Goal: Answer question/provide support

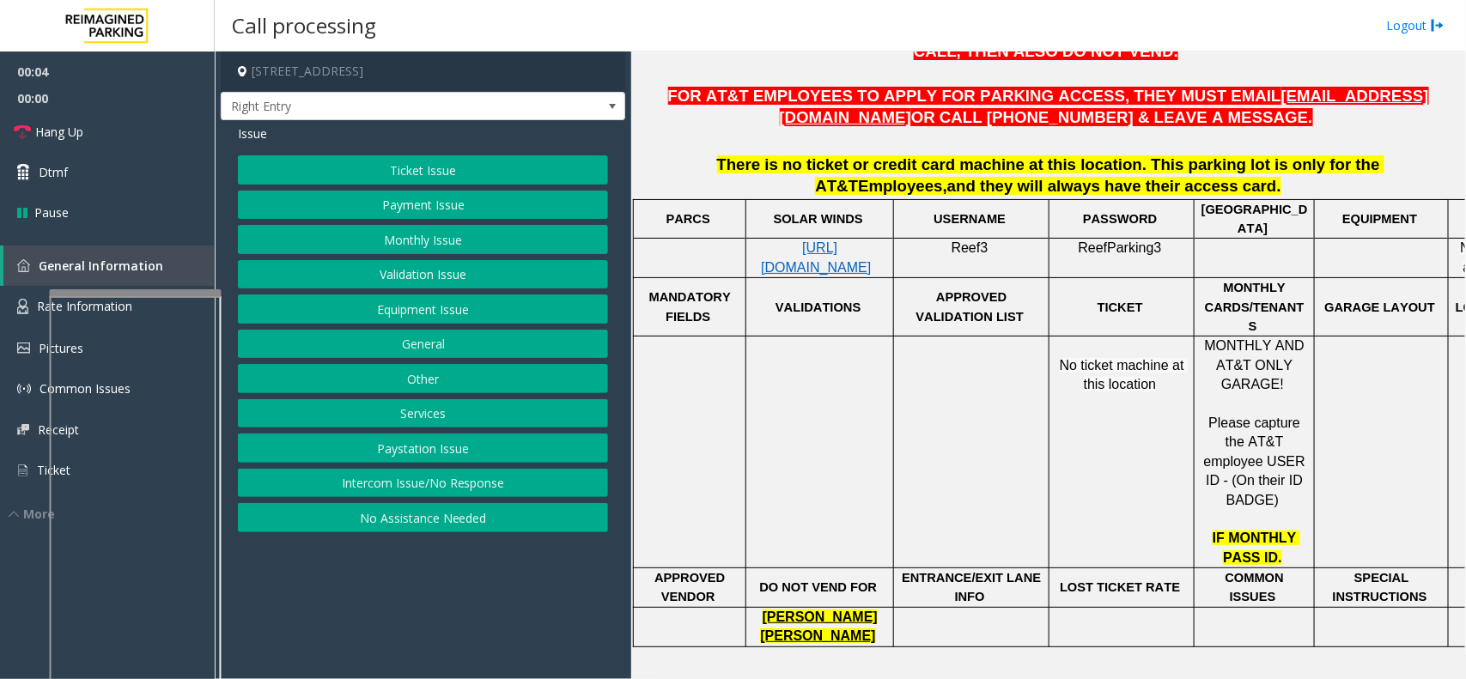
scroll to position [644, 0]
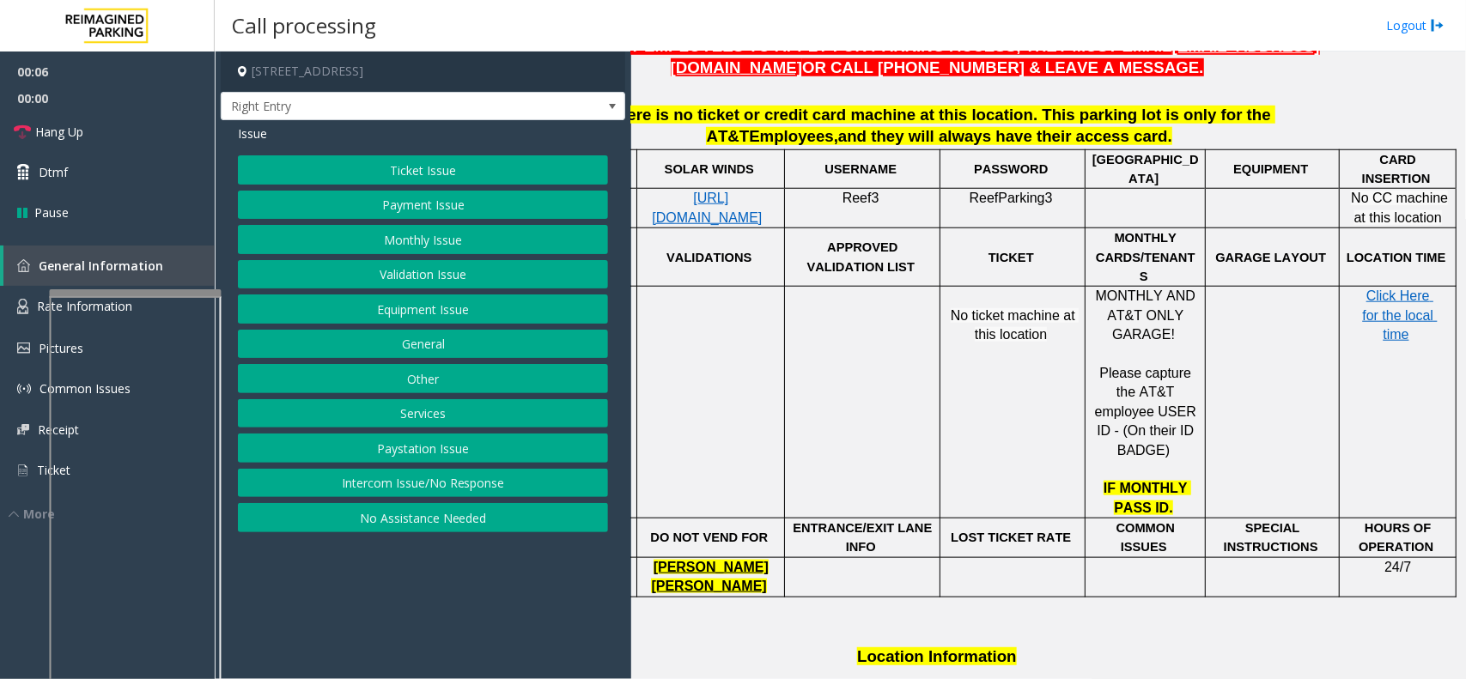
drag, startPoint x: 840, startPoint y: 371, endPoint x: 896, endPoint y: 378, distance: 56.2
drag, startPoint x: 896, startPoint y: 378, endPoint x: 928, endPoint y: 380, distance: 31.8
click at [37, 305] on span "Rate Information" at bounding box center [84, 306] width 95 height 16
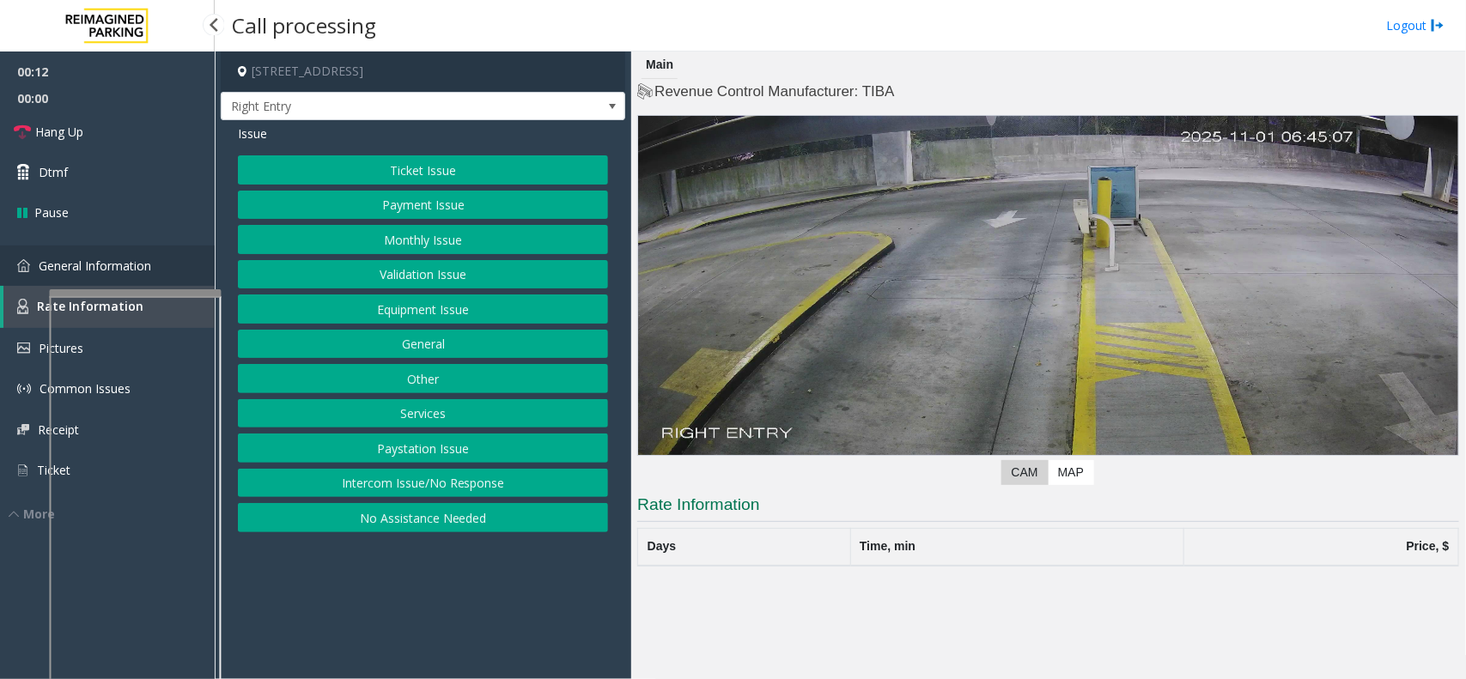
click at [41, 273] on link "General Information" at bounding box center [107, 266] width 215 height 40
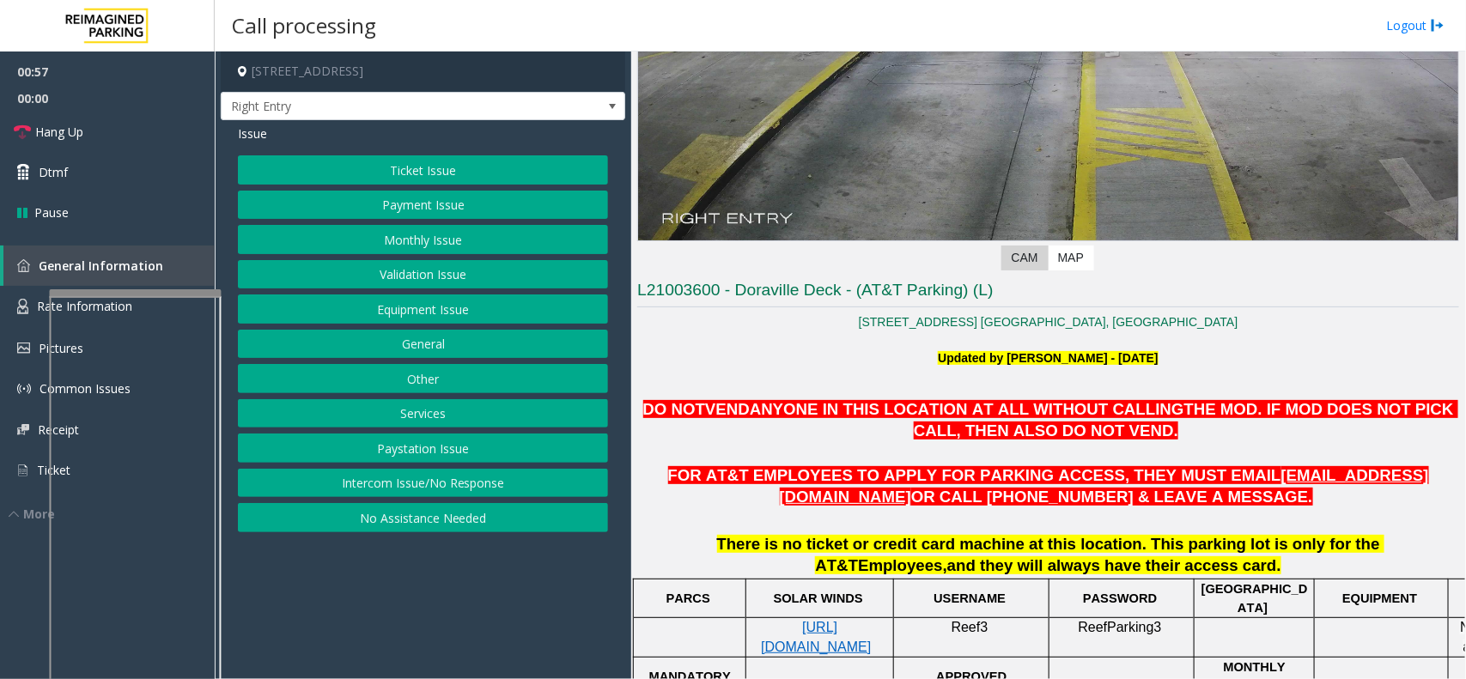
scroll to position [107, 0]
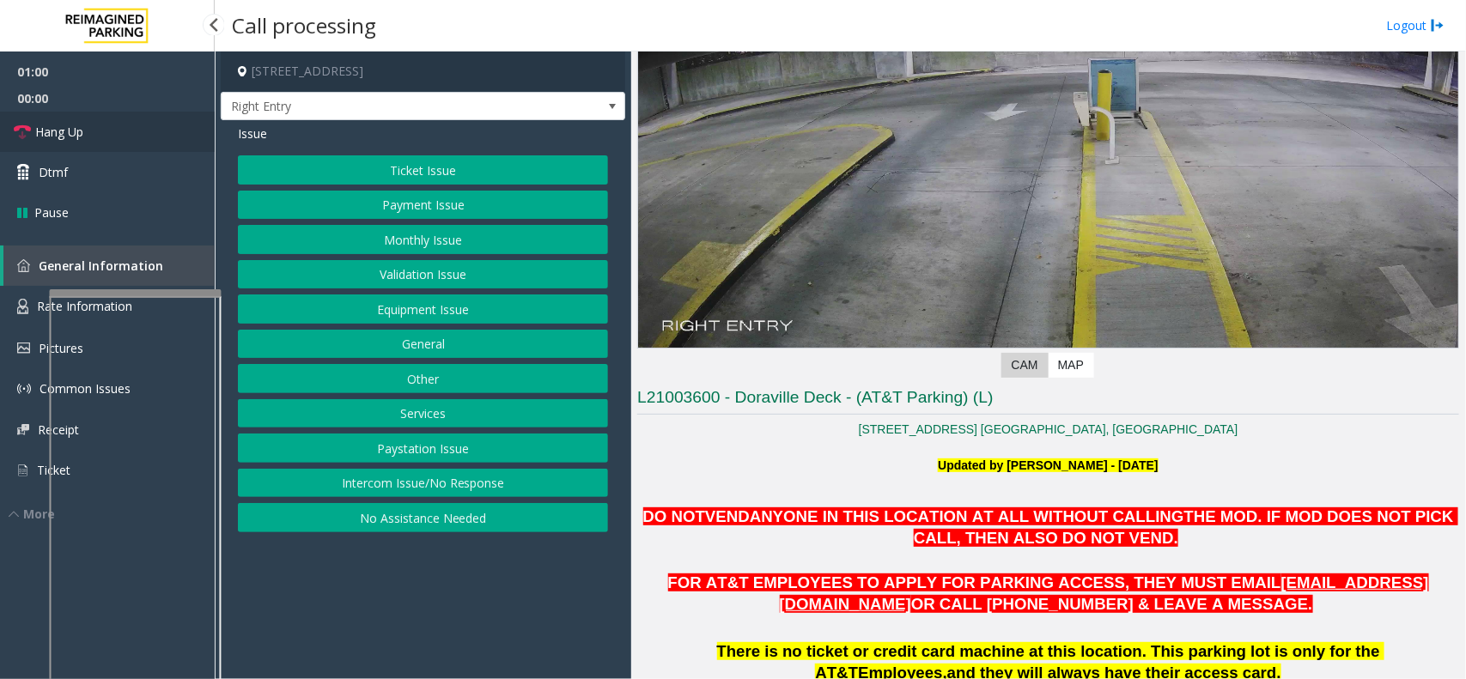
click at [202, 121] on link "Hang Up" at bounding box center [107, 132] width 215 height 40
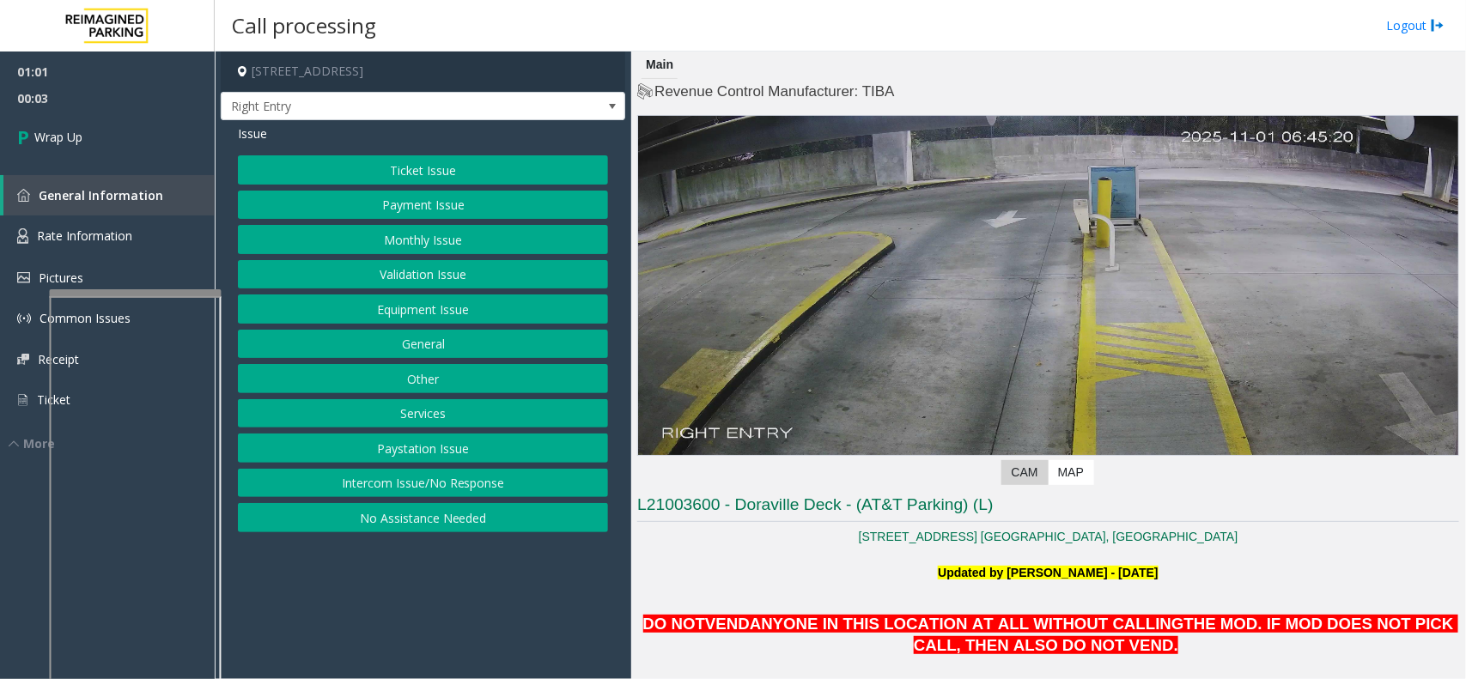
click at [447, 312] on button "Equipment Issue" at bounding box center [423, 309] width 370 height 29
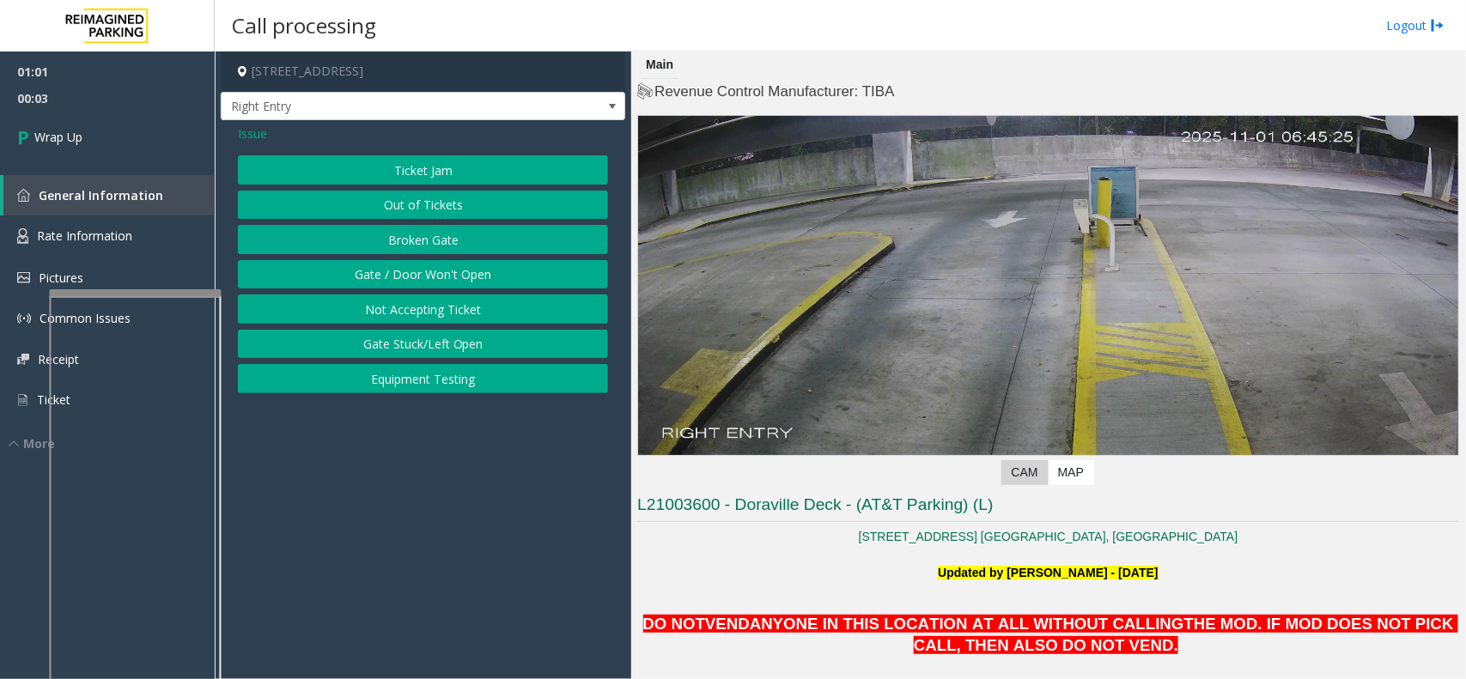
click at [447, 312] on button "Not Accepting Ticket" at bounding box center [423, 309] width 370 height 29
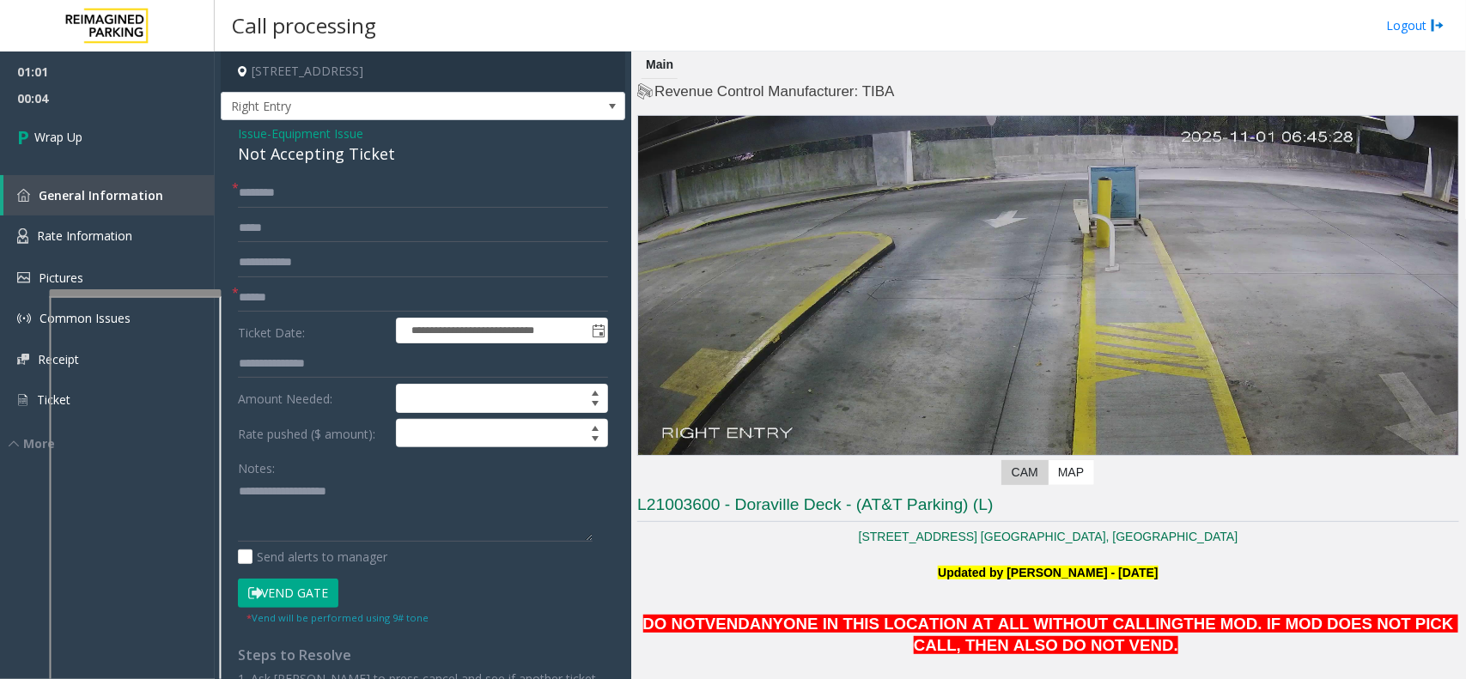
click at [314, 135] on span "Equipment Issue" at bounding box center [317, 134] width 92 height 18
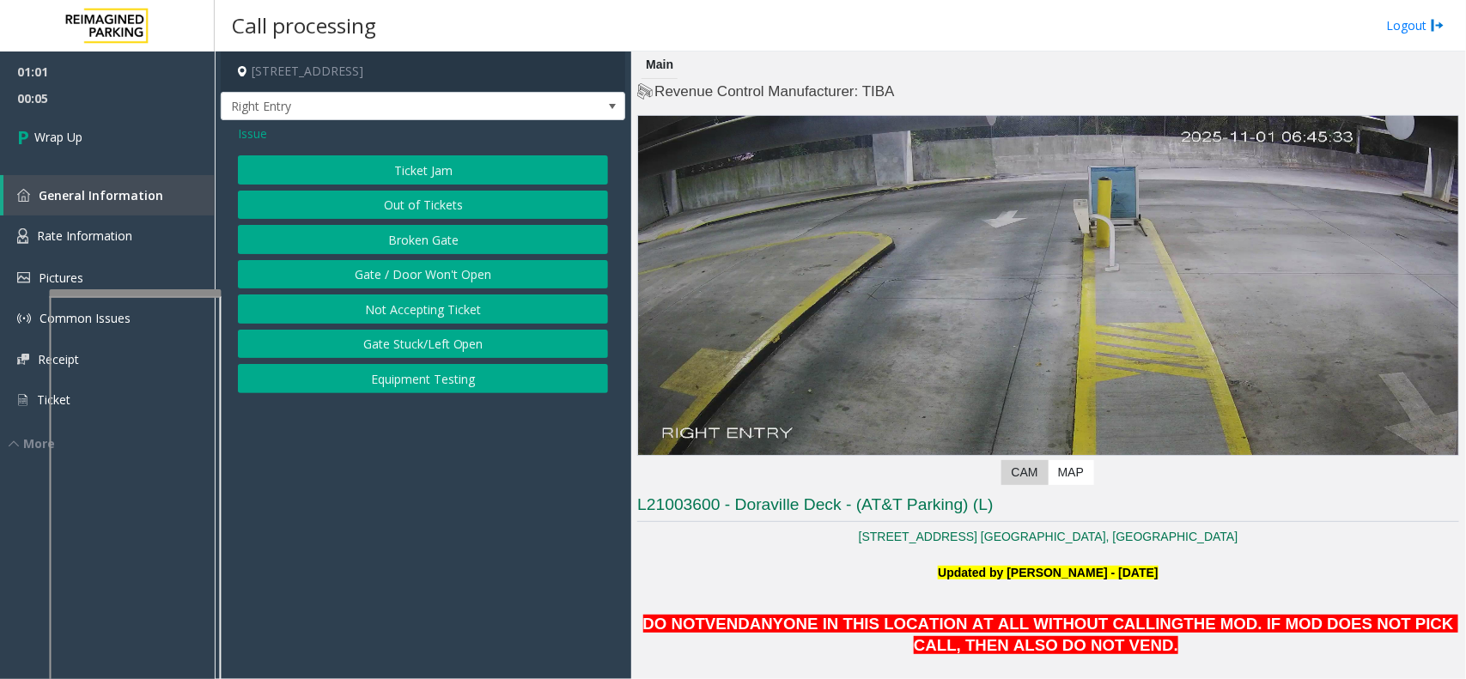
click at [262, 129] on span "Issue" at bounding box center [252, 134] width 29 height 18
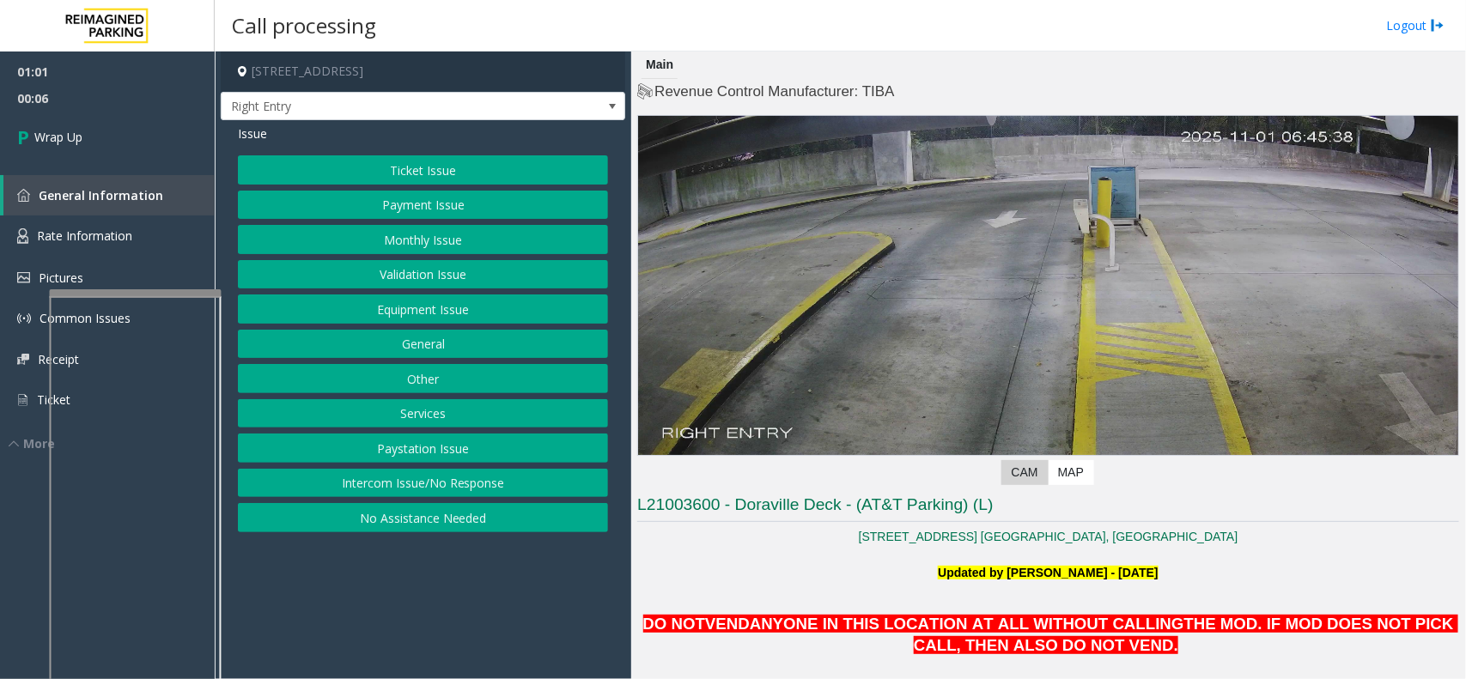
click at [448, 311] on button "Equipment Issue" at bounding box center [423, 309] width 370 height 29
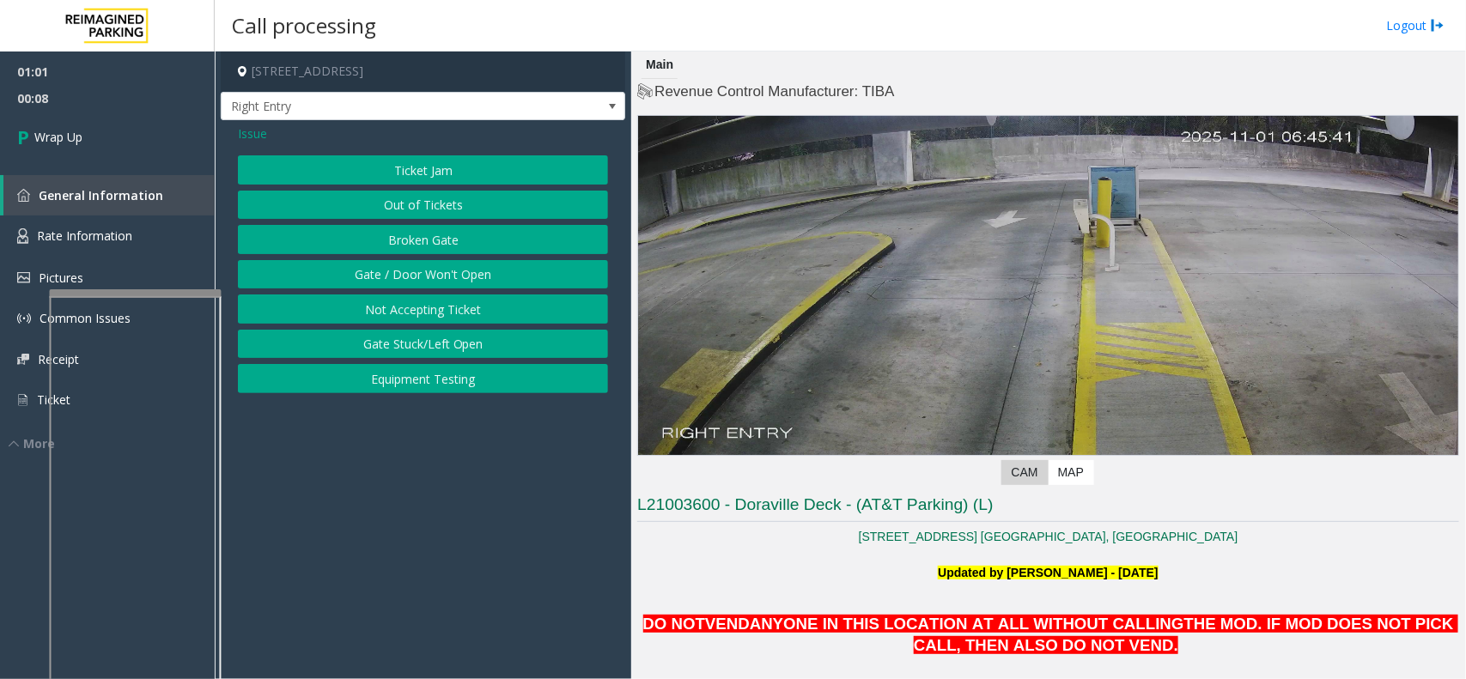
click at [253, 134] on span "Issue" at bounding box center [252, 134] width 29 height 18
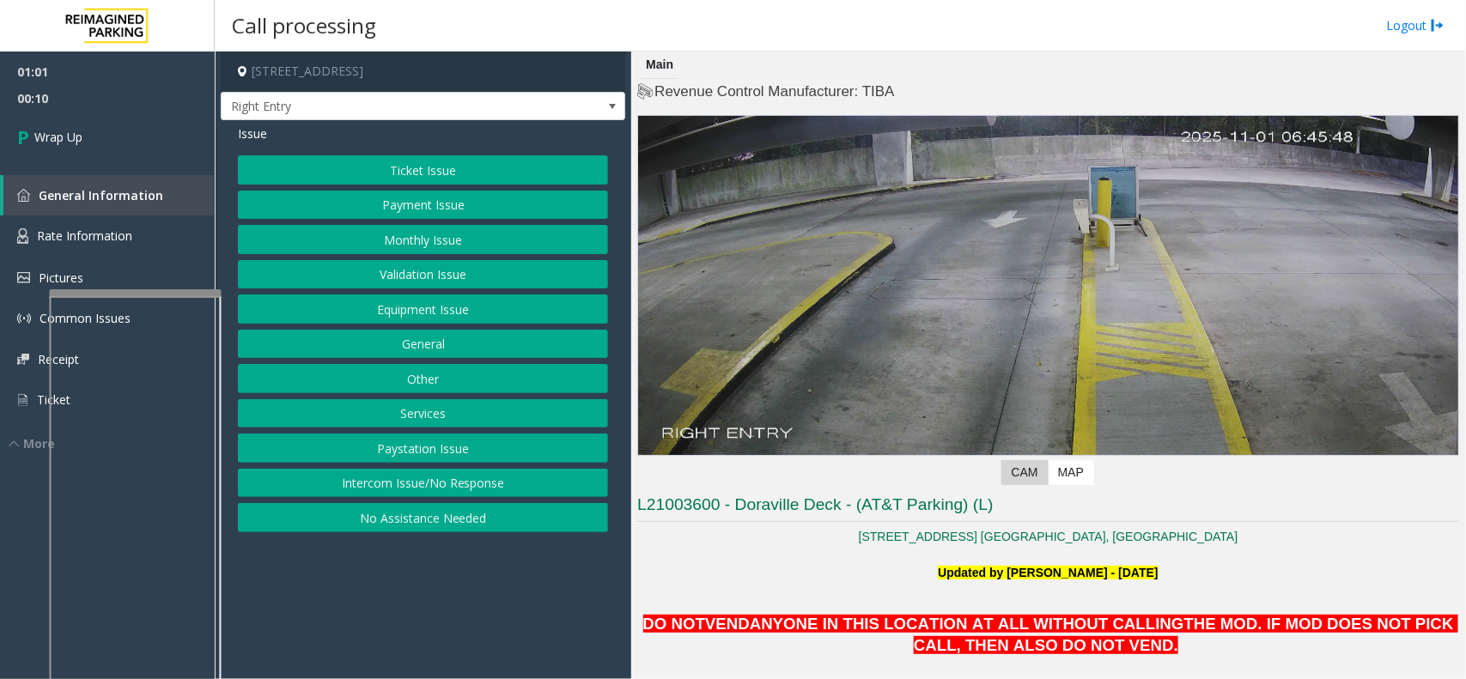
click at [456, 411] on button "Services" at bounding box center [423, 413] width 370 height 29
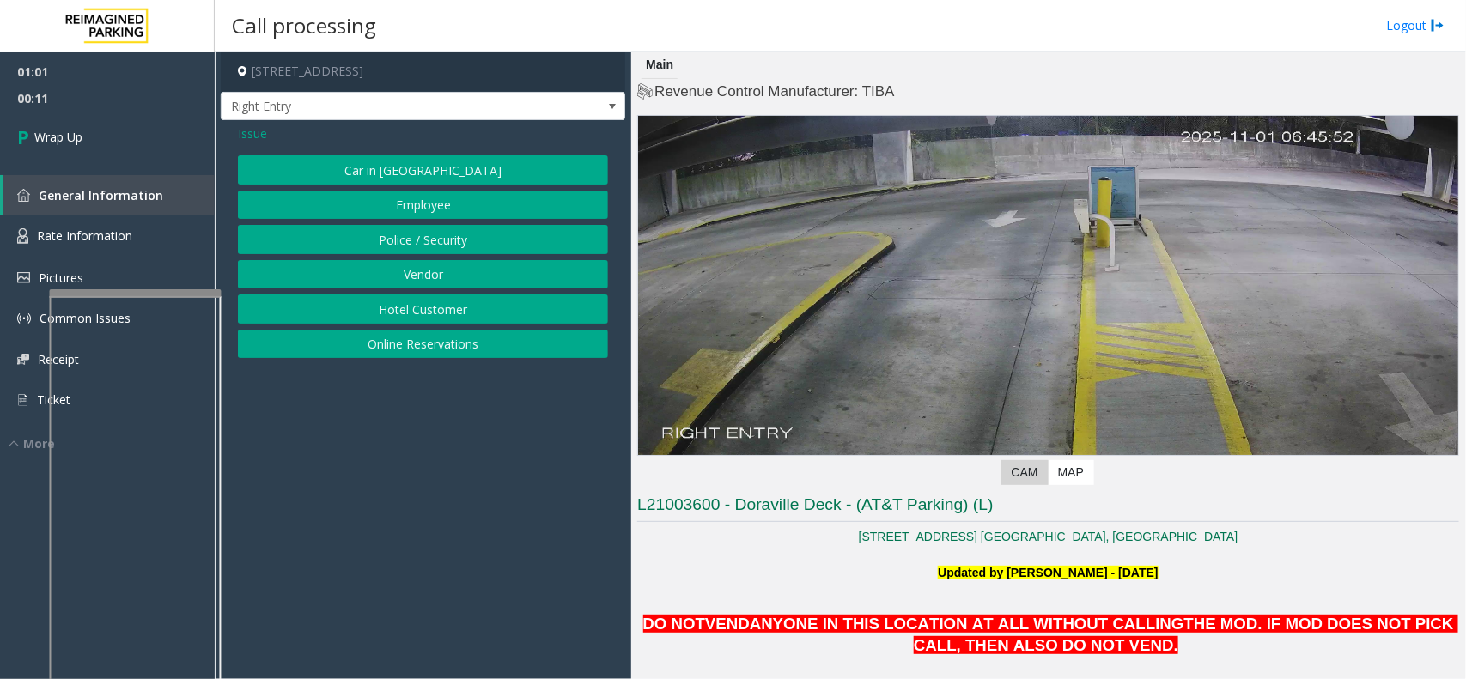
click at [259, 130] on span "Issue" at bounding box center [252, 134] width 29 height 18
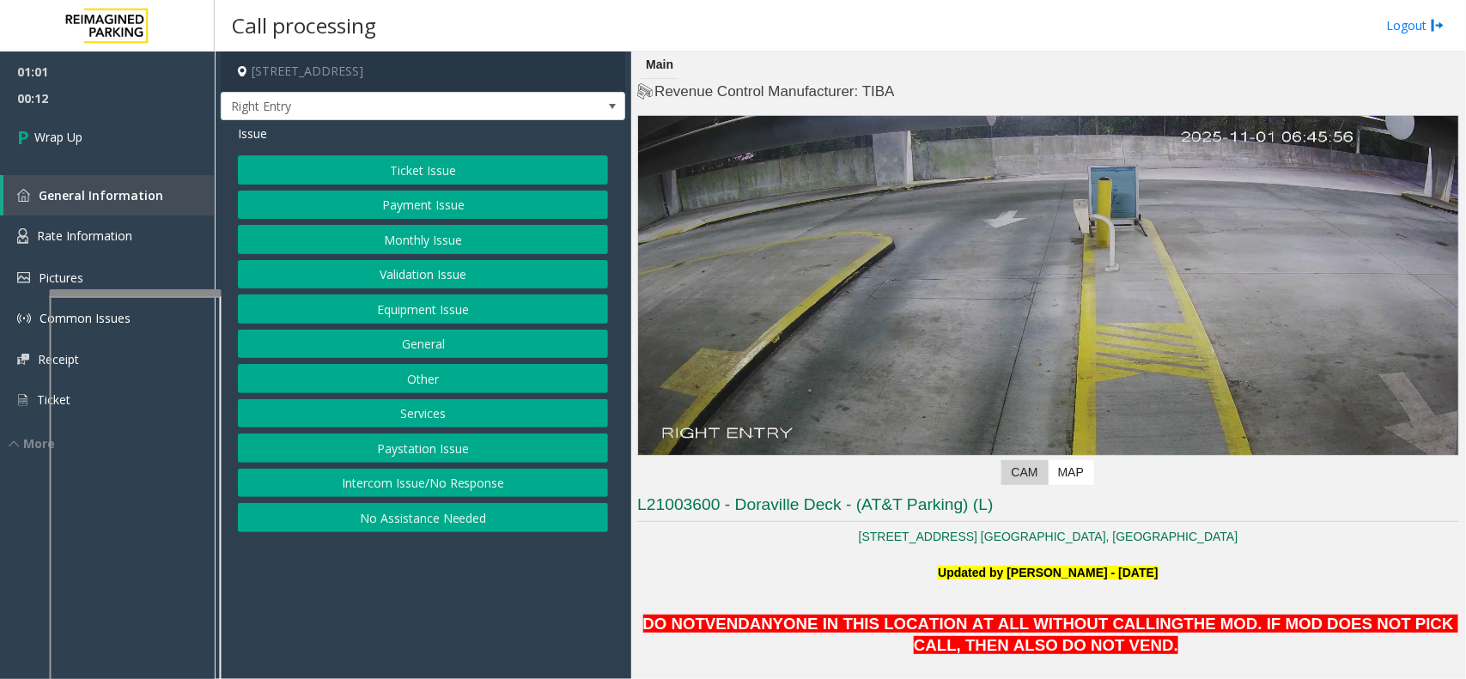
click at [436, 383] on button "Other" at bounding box center [423, 378] width 370 height 29
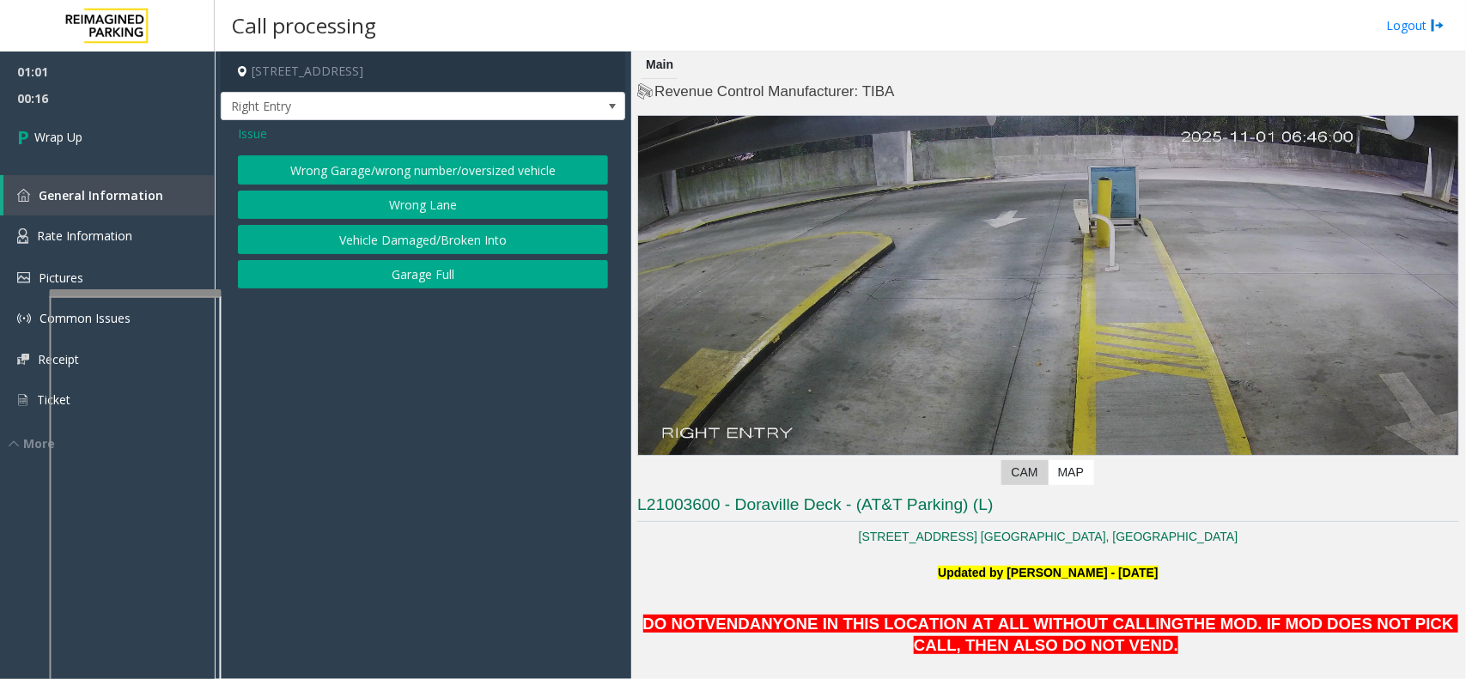
click at [246, 135] on span "Issue" at bounding box center [252, 134] width 29 height 18
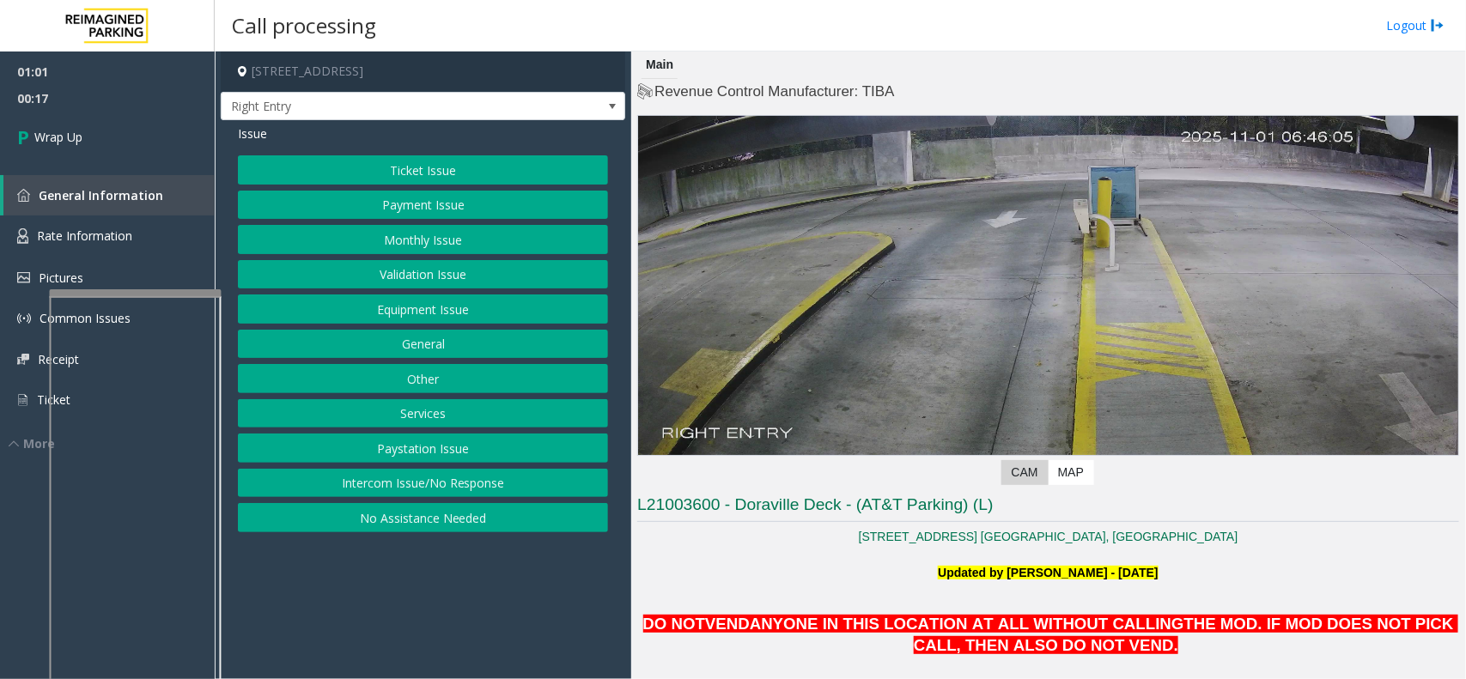
click at [428, 305] on button "Equipment Issue" at bounding box center [423, 309] width 370 height 29
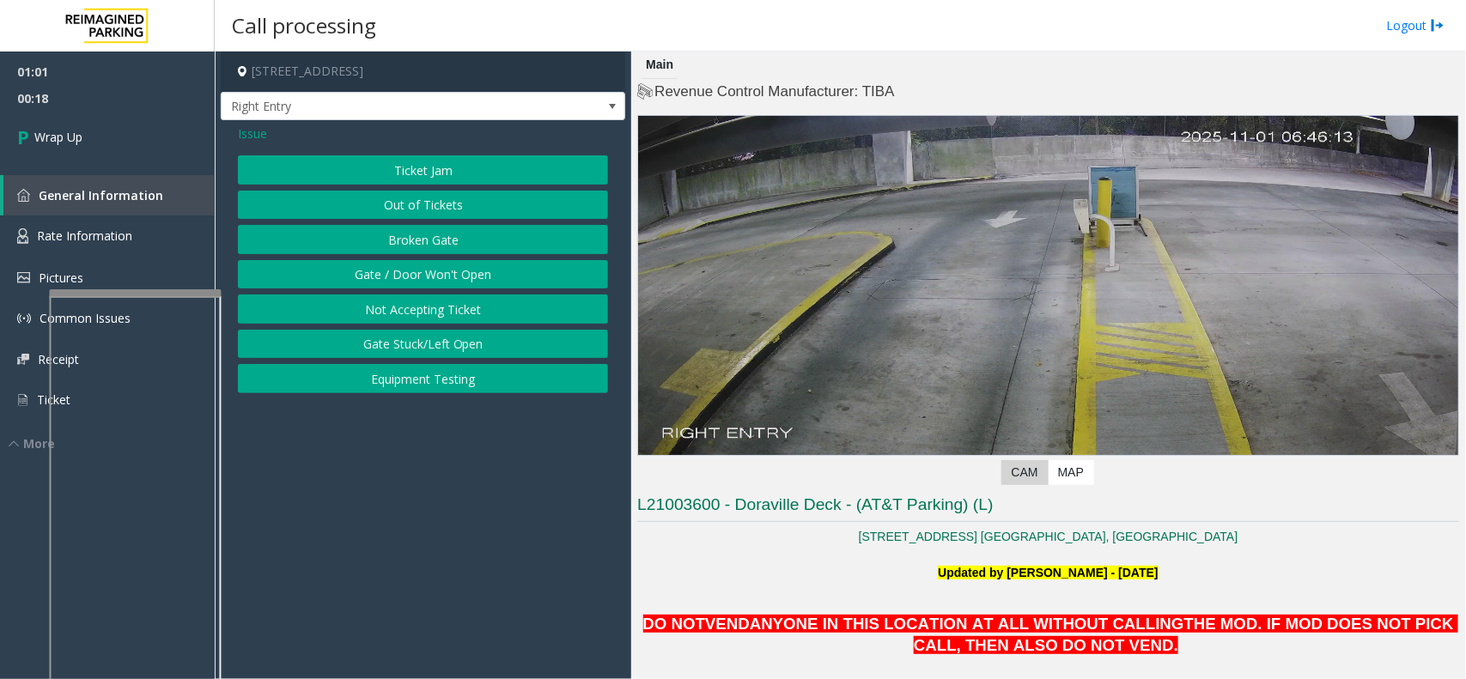
click at [418, 269] on button "Gate / Door Won't Open" at bounding box center [423, 274] width 370 height 29
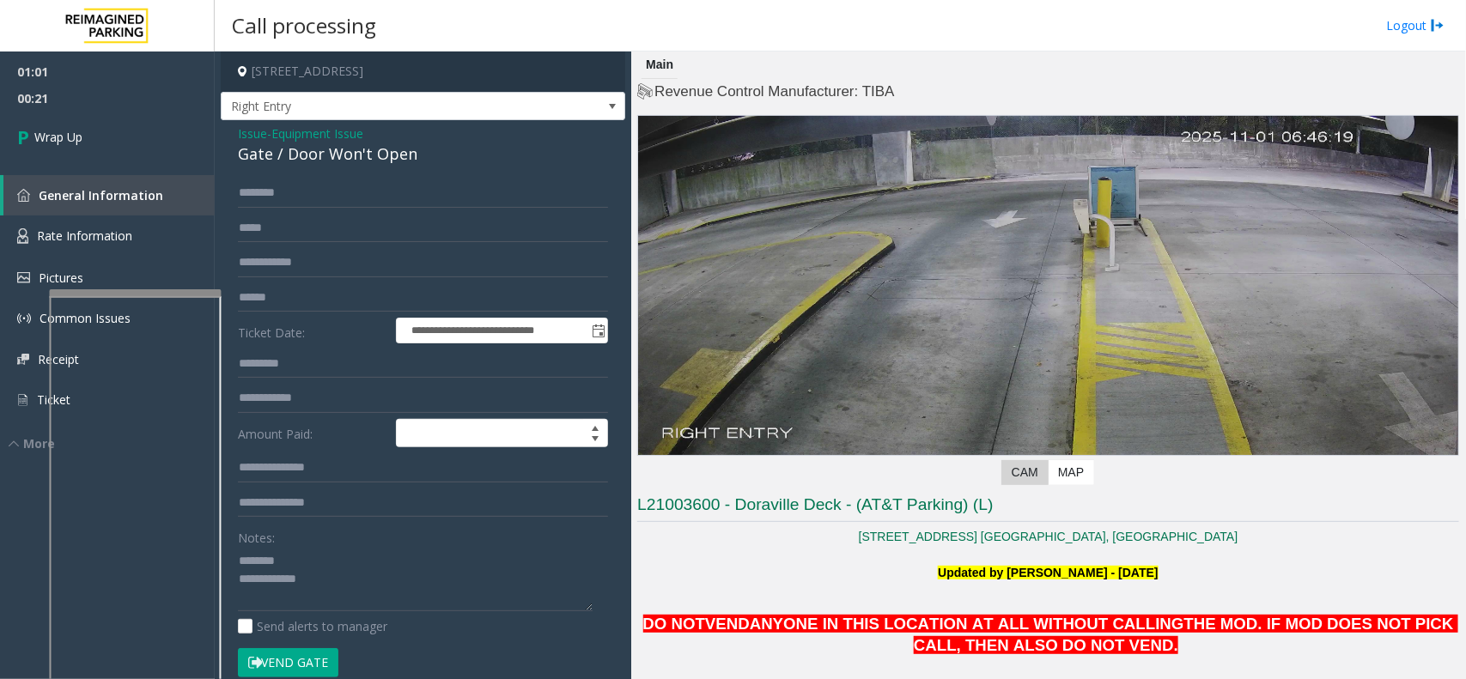
click at [319, 150] on div "Gate / Door Won't Open" at bounding box center [423, 154] width 370 height 23
drag, startPoint x: 384, startPoint y: 173, endPoint x: 371, endPoint y: 149, distance: 27.3
click at [392, 337] on div "**********" at bounding box center [423, 546] width 405 height 852
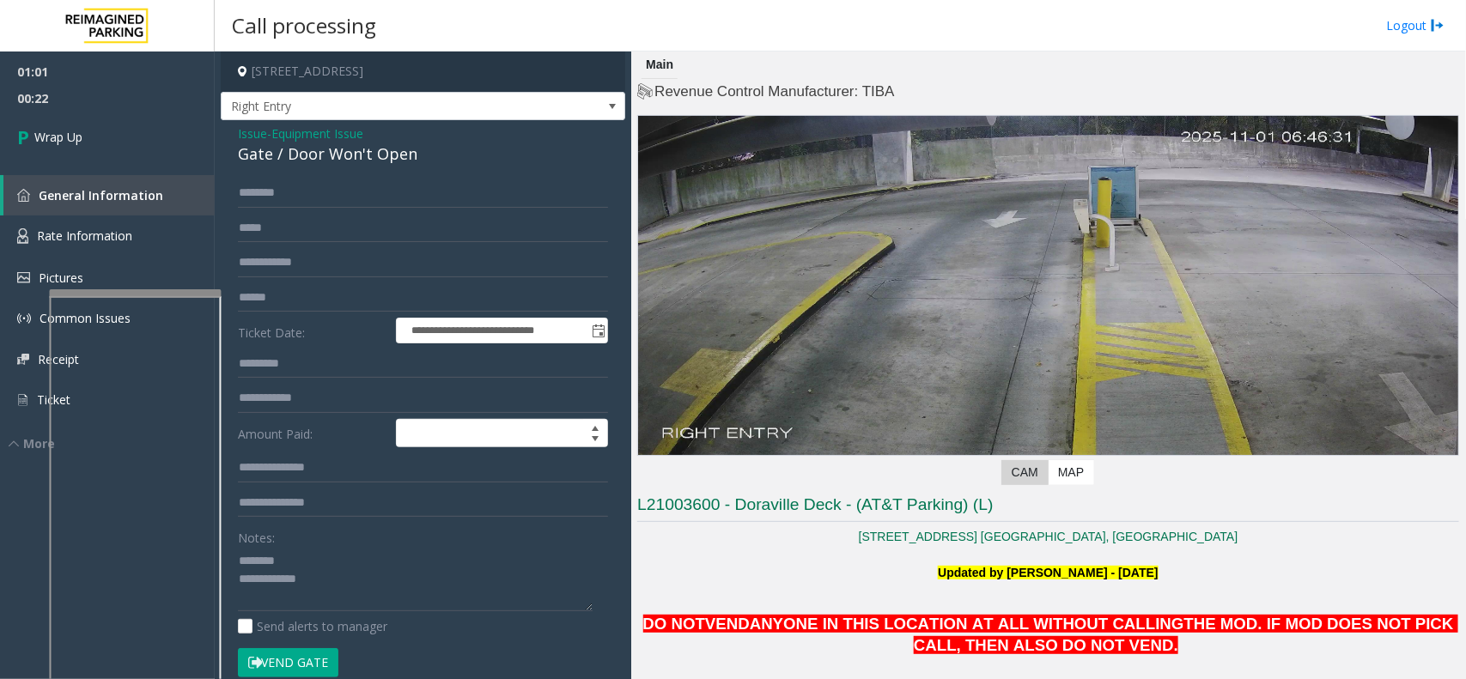
click at [371, 149] on div "Gate / Door Won't Open" at bounding box center [423, 154] width 370 height 23
click at [374, 586] on textarea at bounding box center [415, 579] width 355 height 64
click at [367, 599] on textarea at bounding box center [415, 579] width 355 height 64
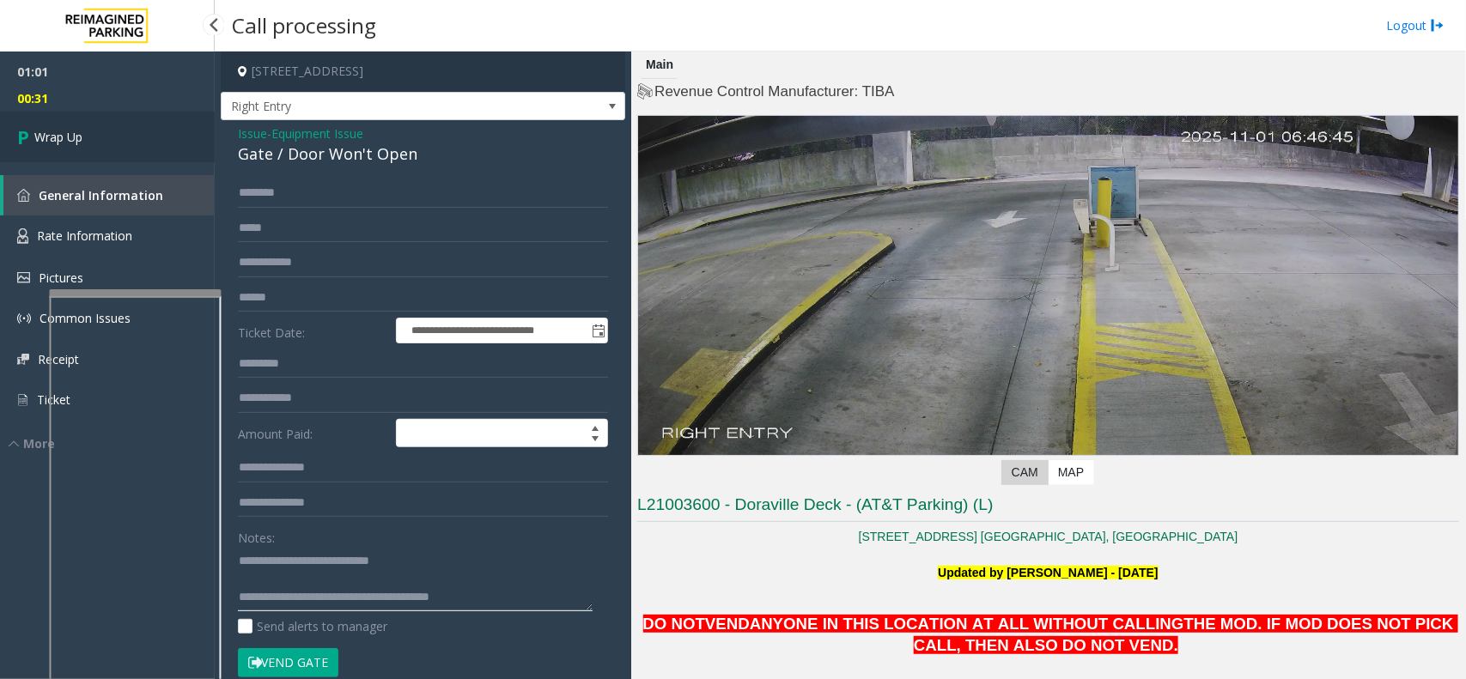
type textarea "**********"
click at [165, 125] on link "Wrap Up" at bounding box center [107, 137] width 215 height 51
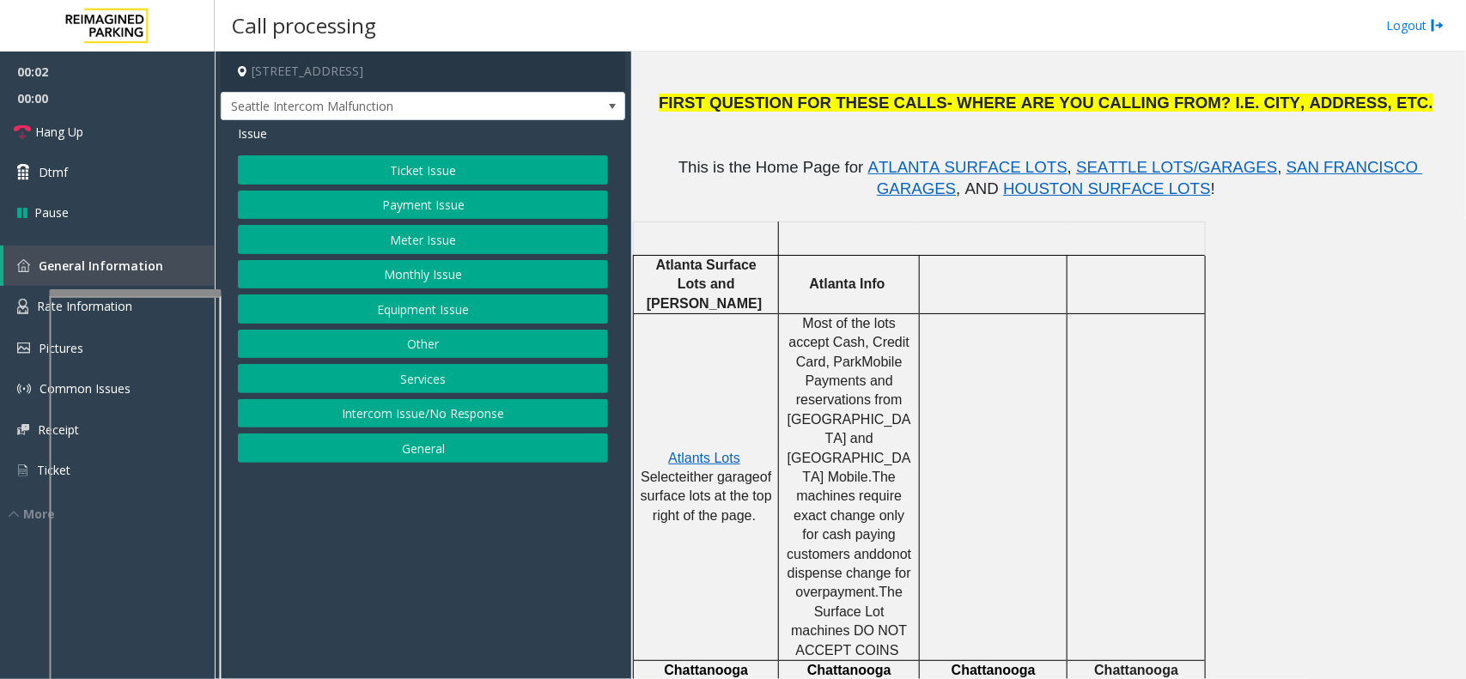
scroll to position [537, 0]
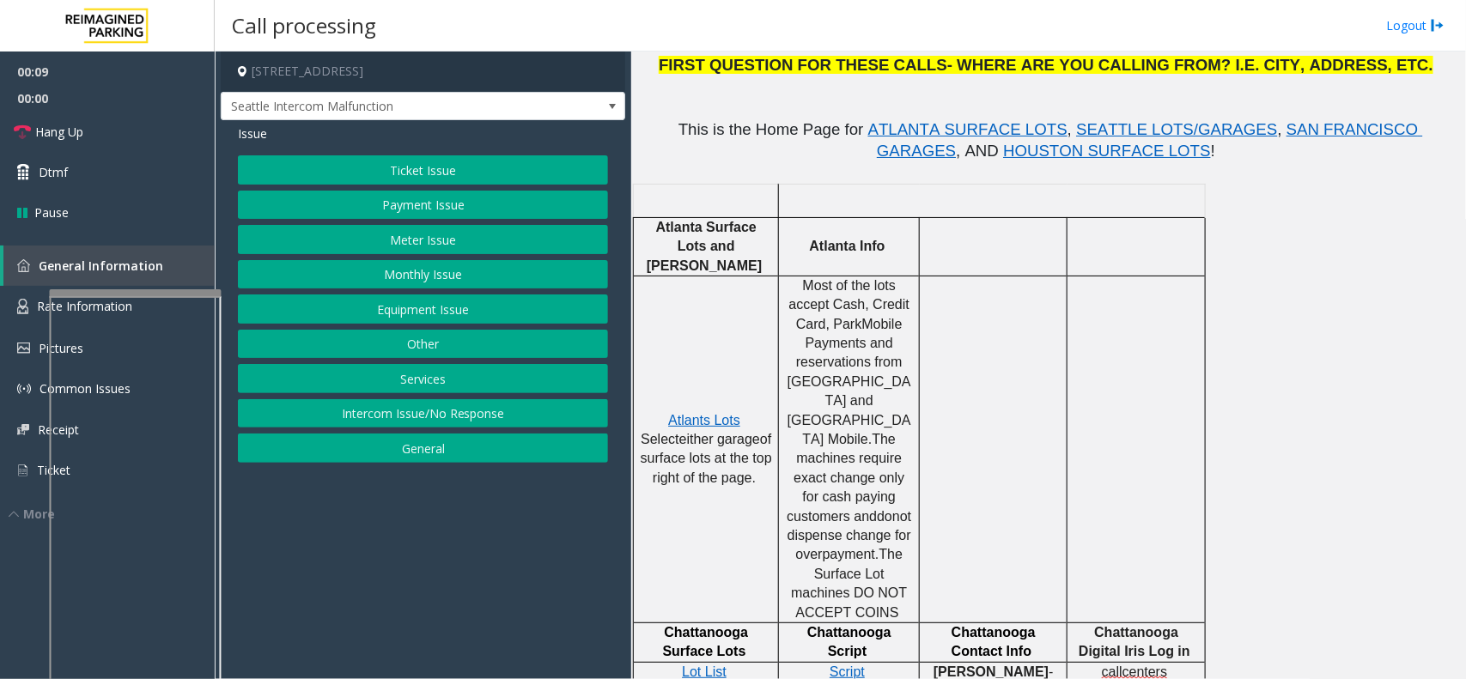
click at [526, 414] on button "Intercom Issue/No Response" at bounding box center [423, 413] width 370 height 29
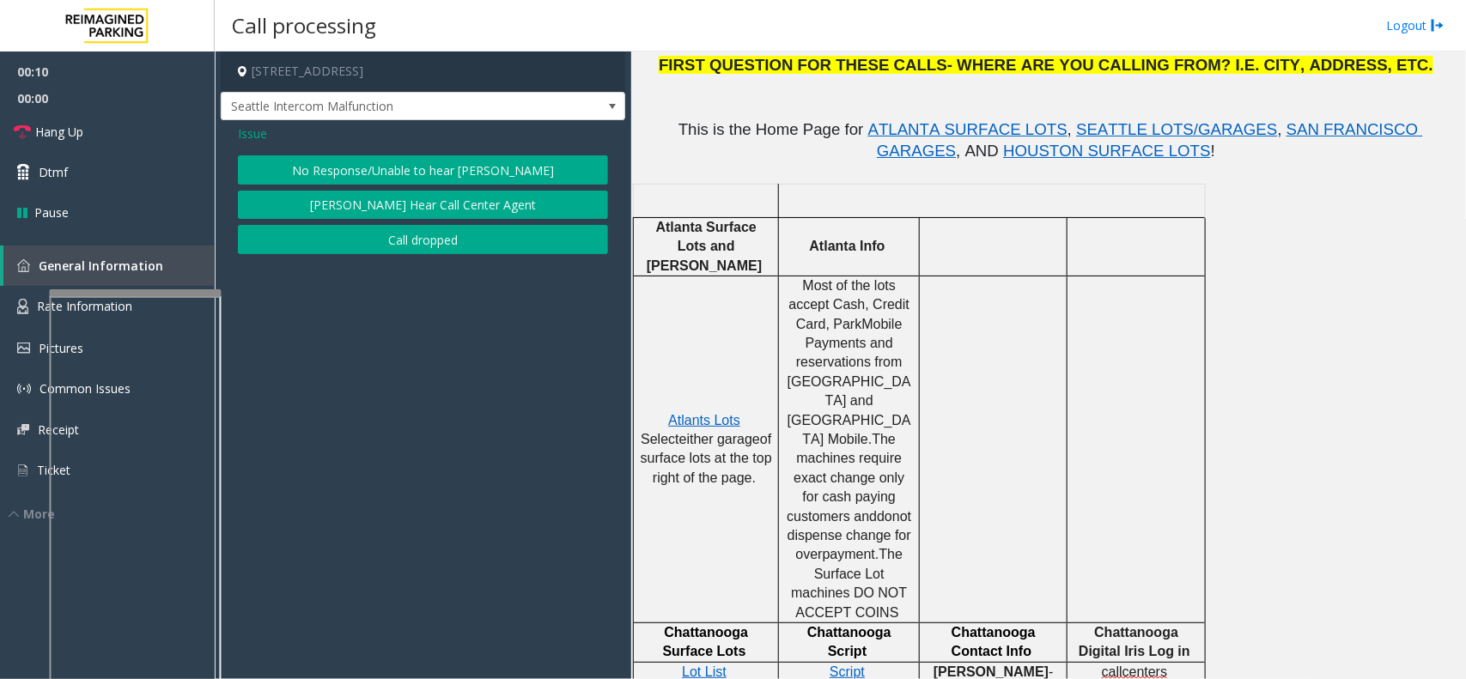
click at [443, 176] on button "No Response/Unable to hear [PERSON_NAME]" at bounding box center [423, 169] width 370 height 29
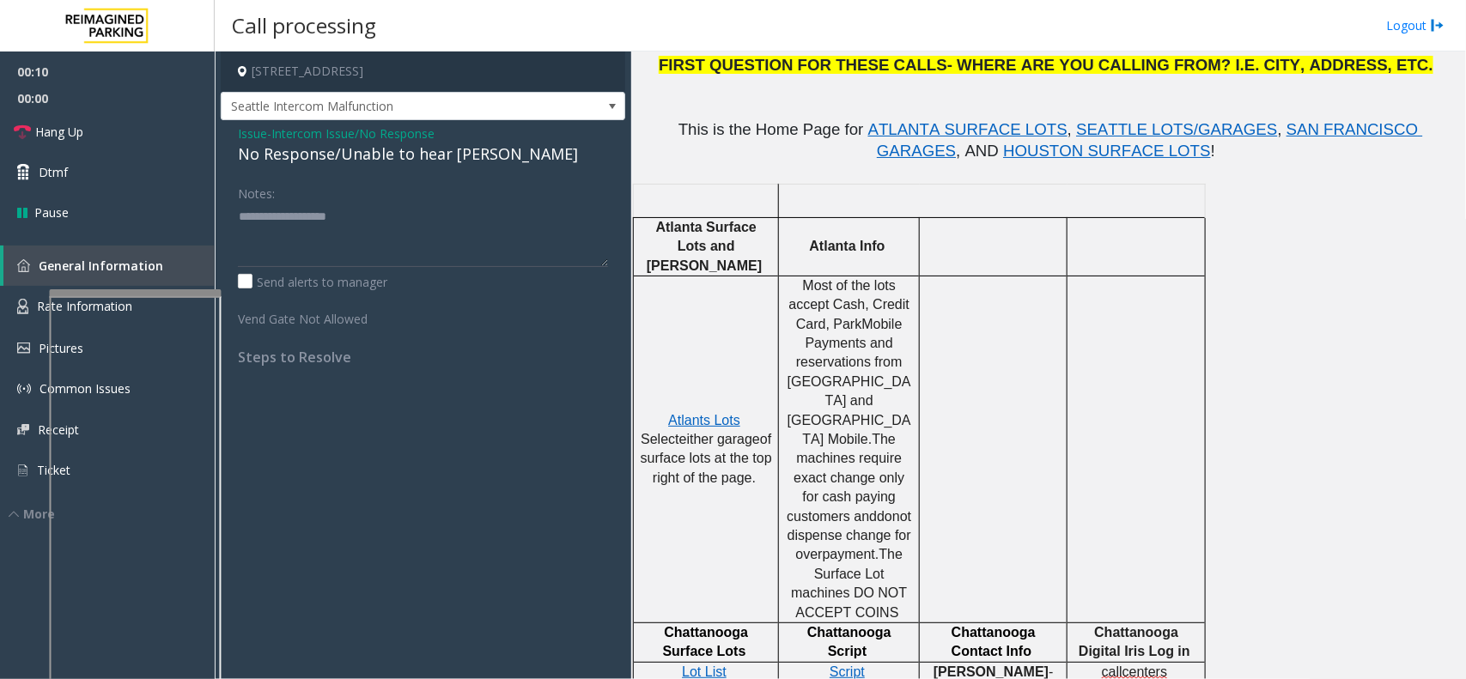
click at [399, 161] on div "No Response/Unable to hear [PERSON_NAME]" at bounding box center [423, 154] width 370 height 23
click at [397, 163] on div "No Response/Unable to hear [PERSON_NAME]" at bounding box center [423, 154] width 370 height 23
type textarea "**********"
click at [149, 137] on link "Hang Up" at bounding box center [107, 132] width 215 height 40
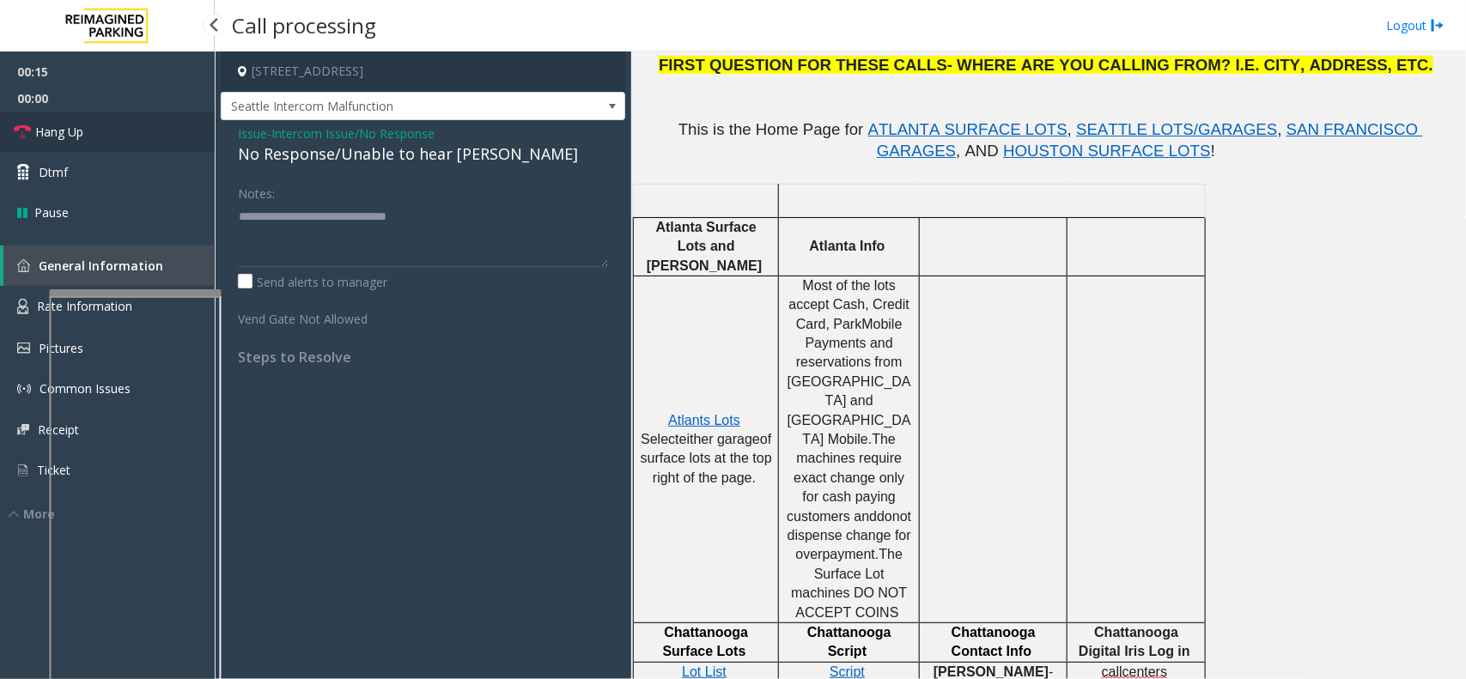
click at [149, 137] on link "Hang Up" at bounding box center [107, 132] width 215 height 40
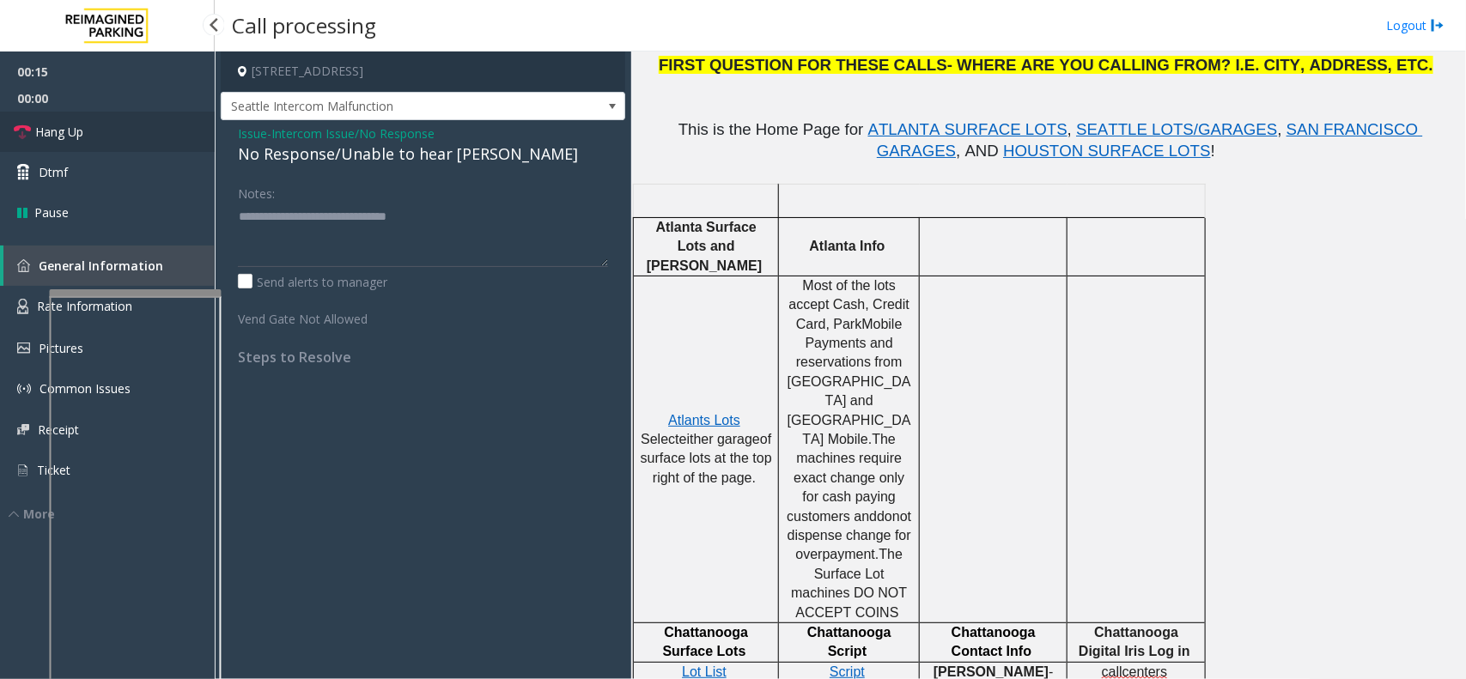
click at [149, 137] on link "Hang Up" at bounding box center [107, 132] width 215 height 40
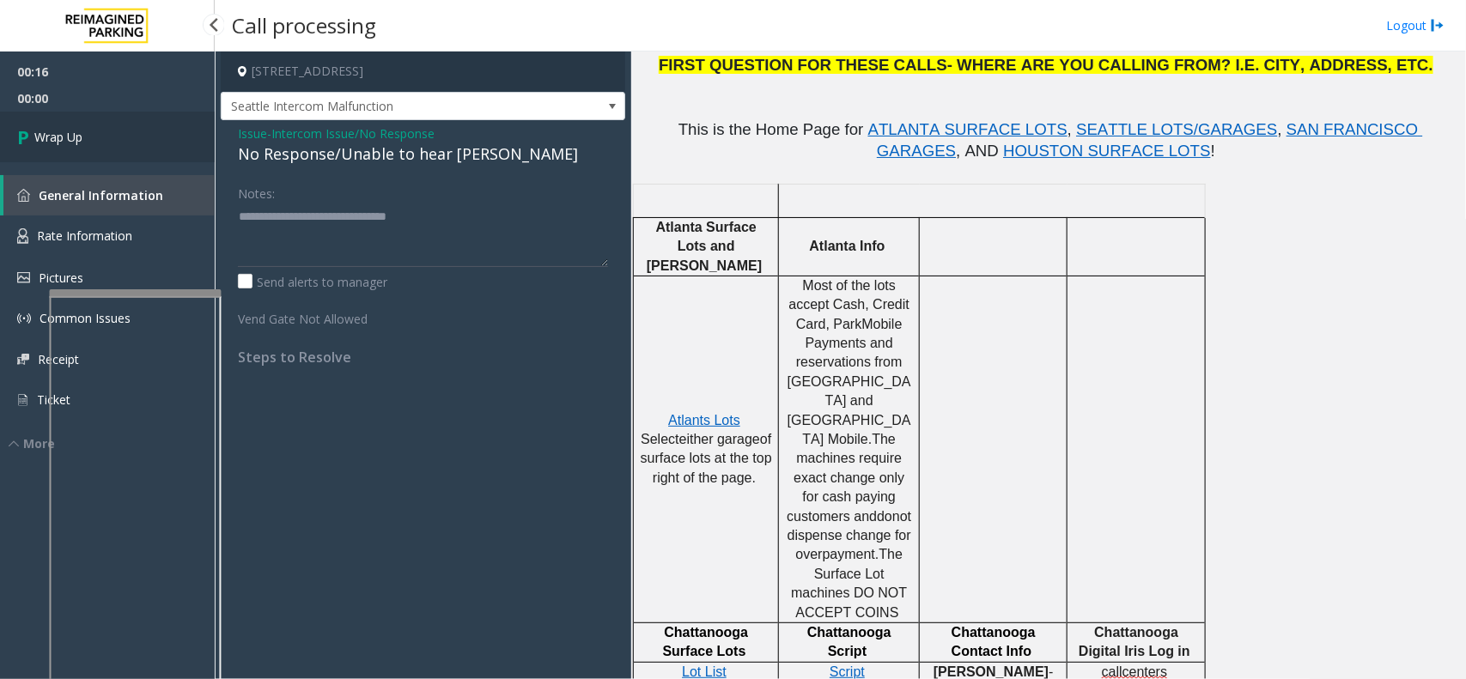
click at [149, 137] on link "Wrap Up" at bounding box center [107, 137] width 215 height 51
